Goal: Find contact information: Find contact information

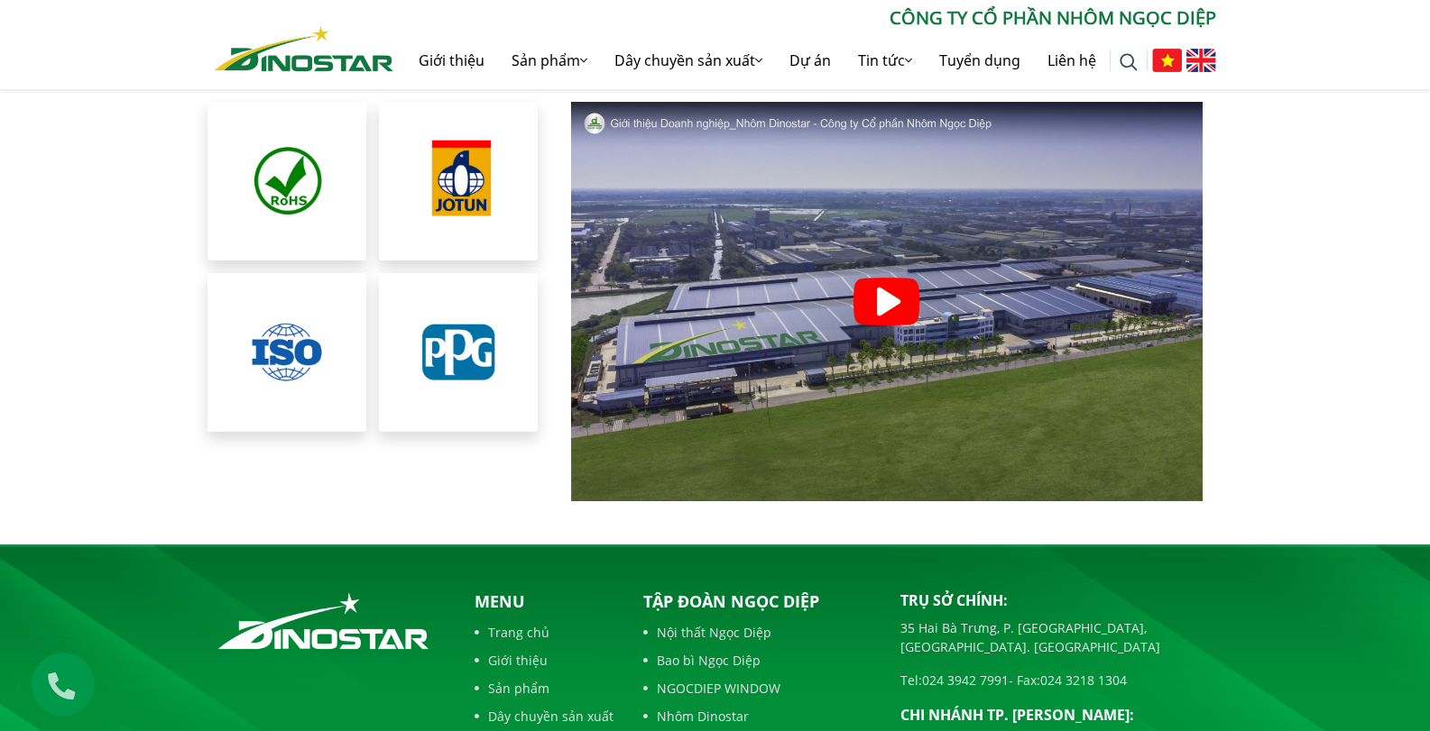
scroll to position [4098, 0]
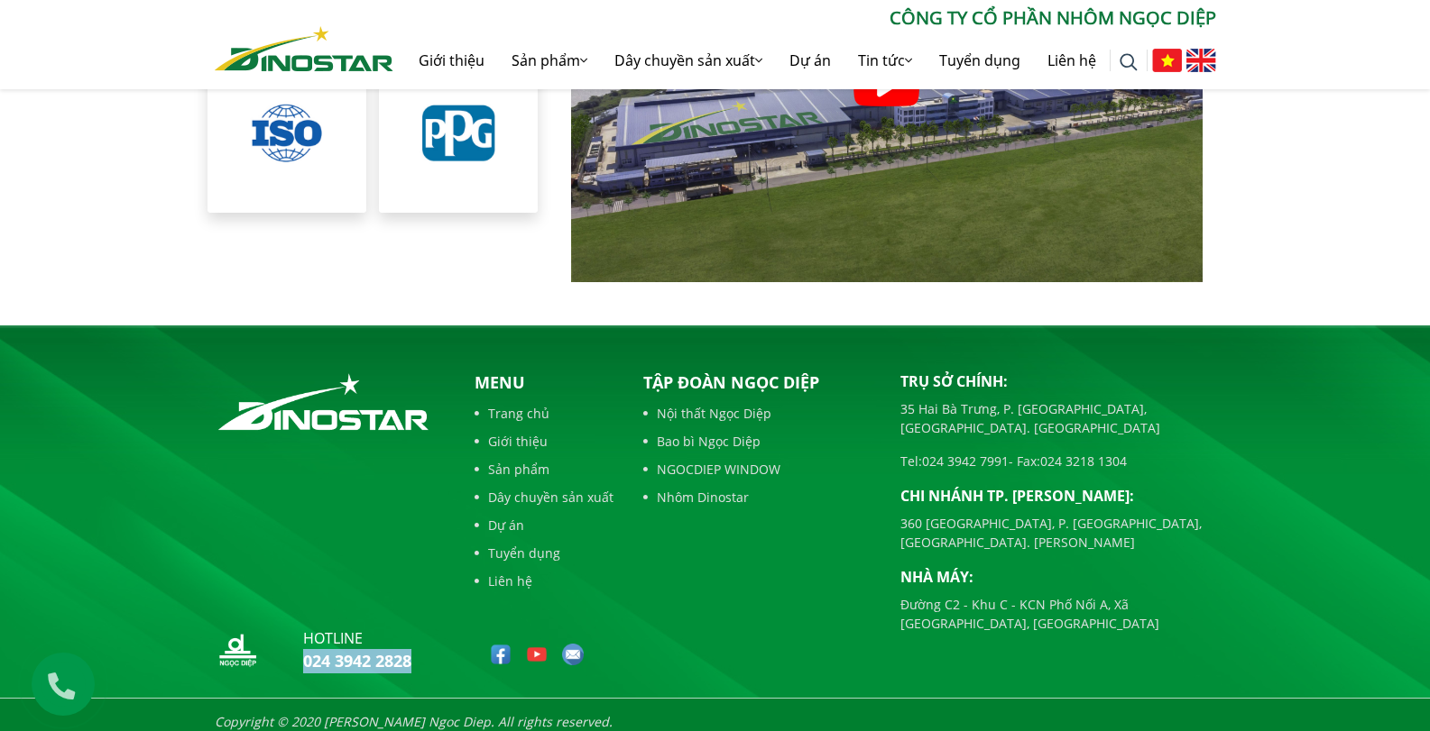
drag, startPoint x: 426, startPoint y: 651, endPoint x: 296, endPoint y: 642, distance: 130.2
click at [296, 642] on div "hotline 024 3942 2828" at bounding box center [330, 654] width 230 height 52
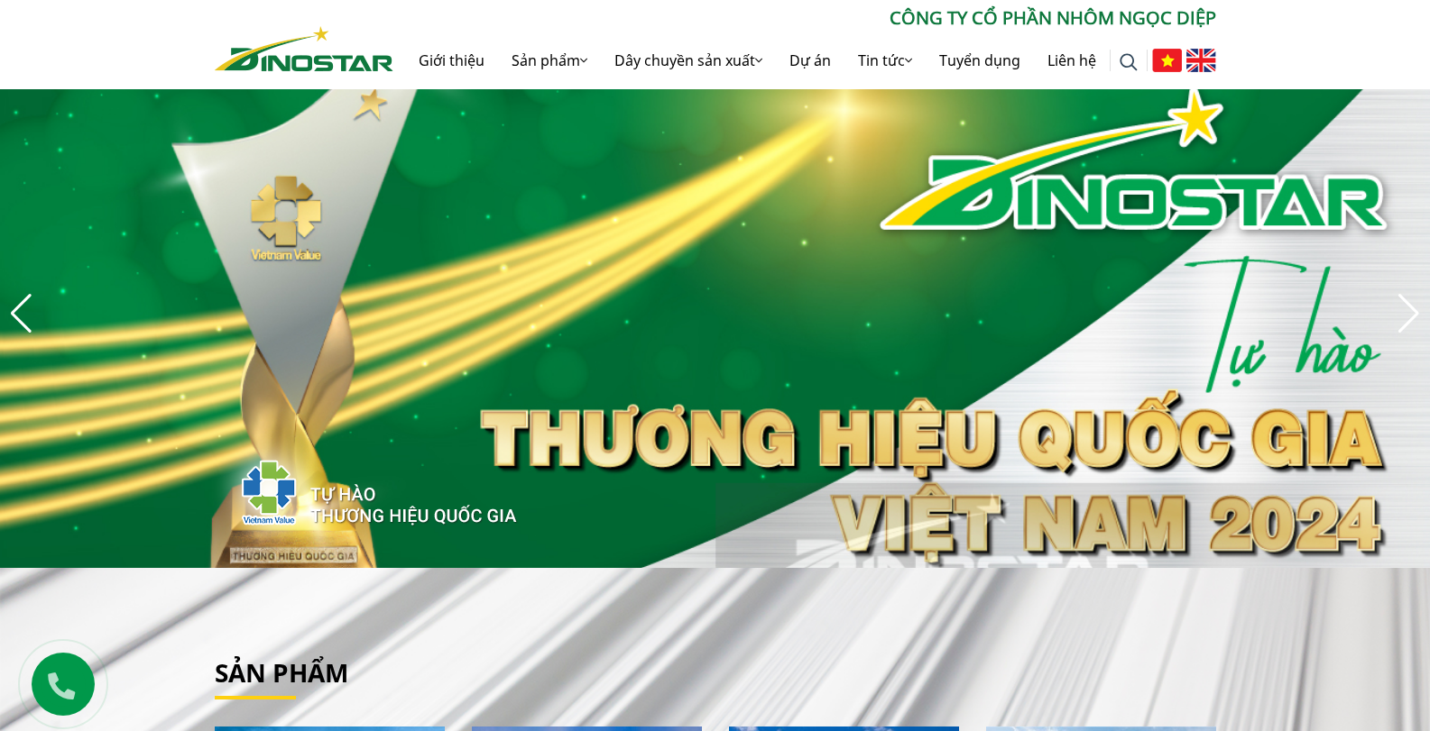
scroll to position [0, 0]
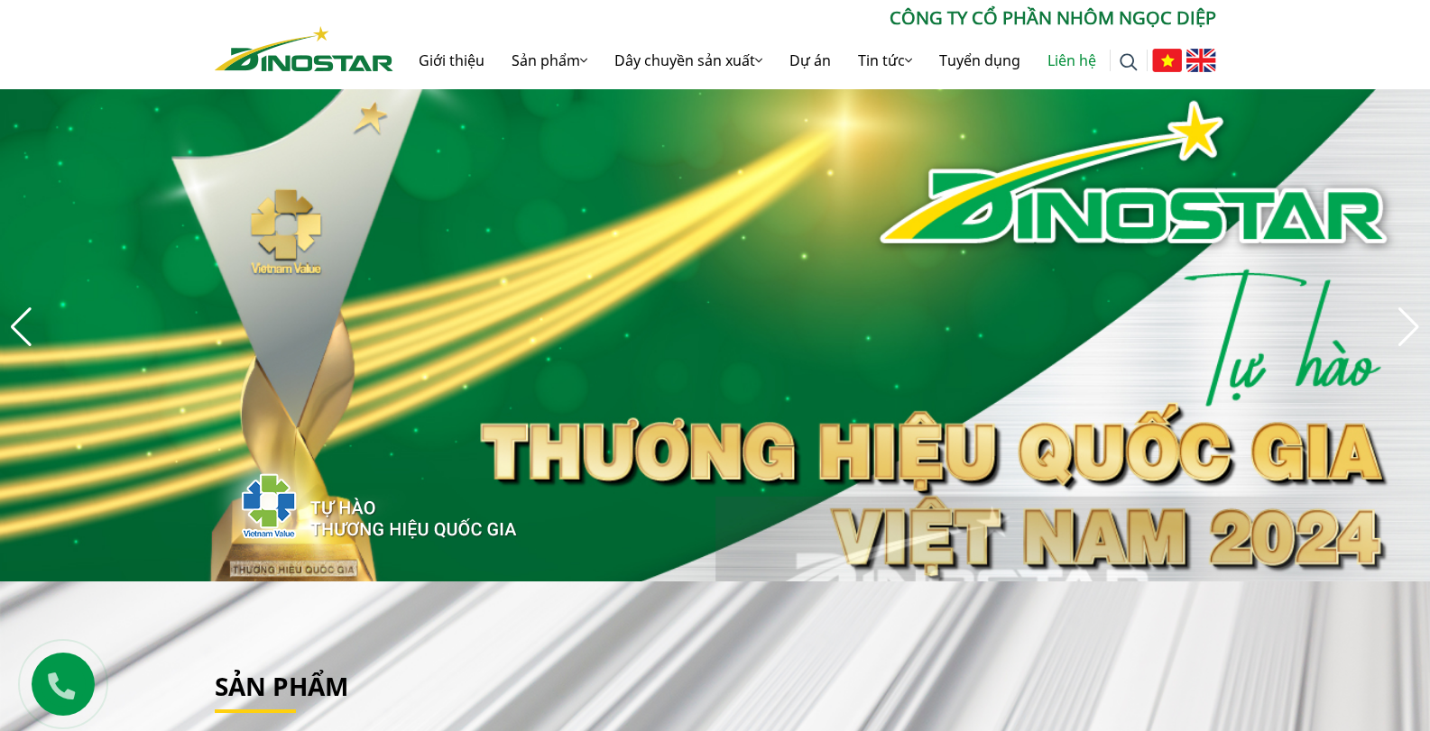
click at [1073, 58] on link "Liên hệ" at bounding box center [1072, 61] width 76 height 58
